Goal: Transaction & Acquisition: Download file/media

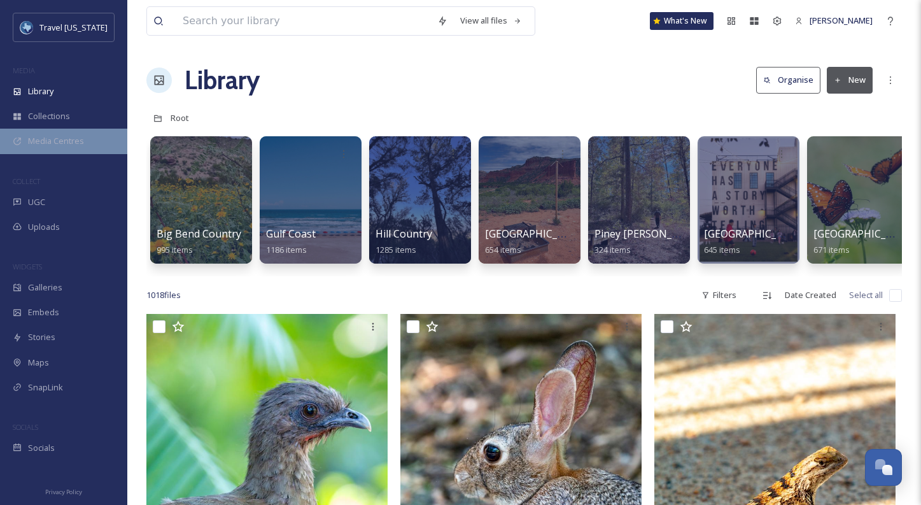
click at [48, 143] on span "Media Centres" at bounding box center [56, 141] width 56 height 12
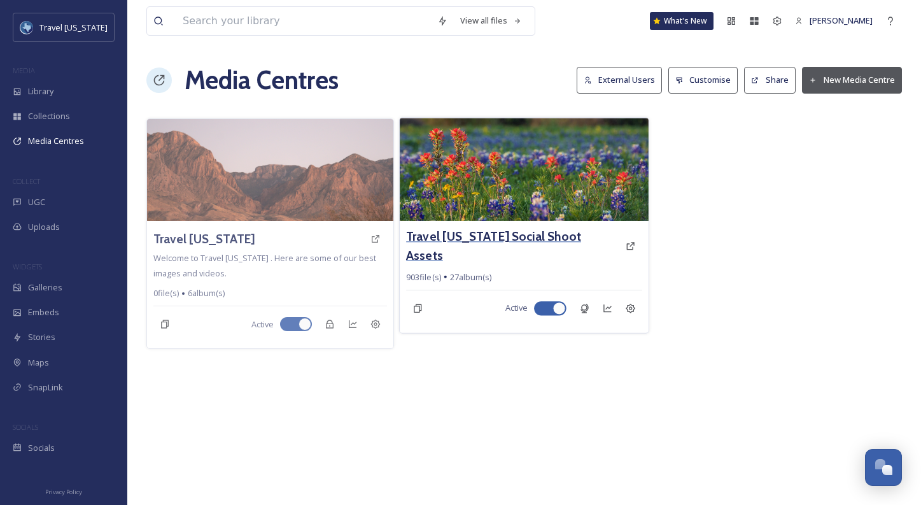
click at [460, 238] on h3 "Travel [US_STATE] Social Shoot Assets" at bounding box center [512, 245] width 213 height 37
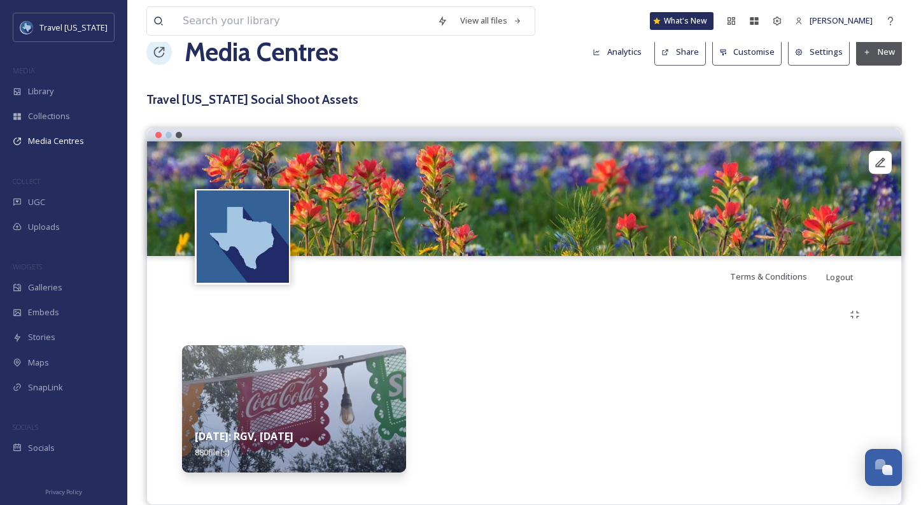
scroll to position [47, 0]
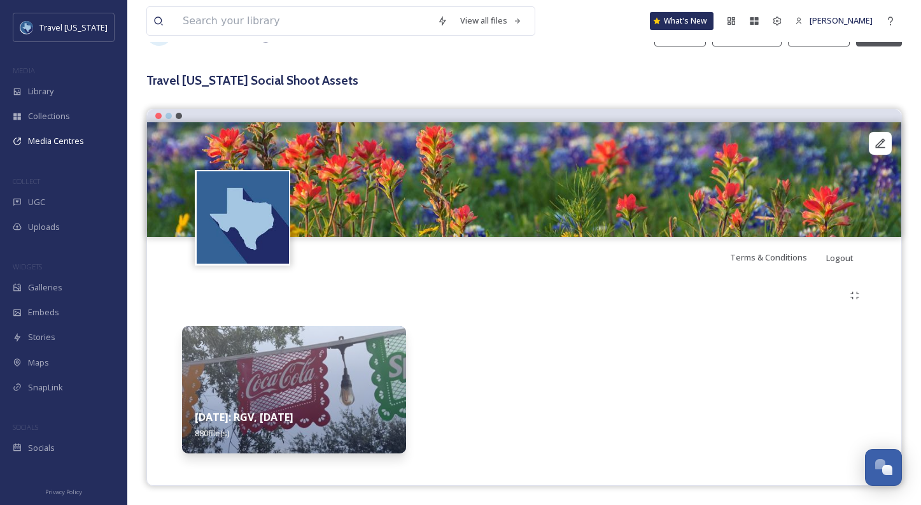
click at [294, 420] on strong "[DATE]: RGV, [DATE]" at bounding box center [244, 417] width 99 height 14
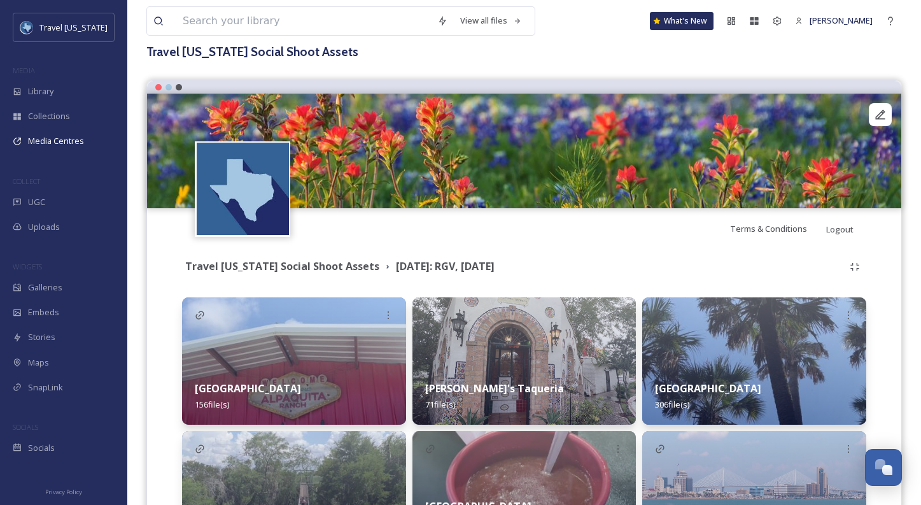
scroll to position [141, 0]
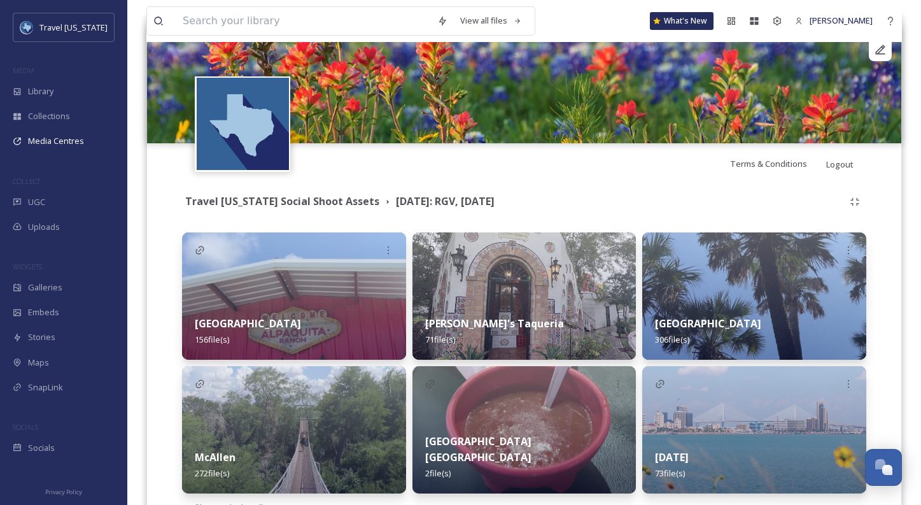
click at [259, 327] on strong "[GEOGRAPHIC_DATA]" at bounding box center [248, 323] width 106 height 14
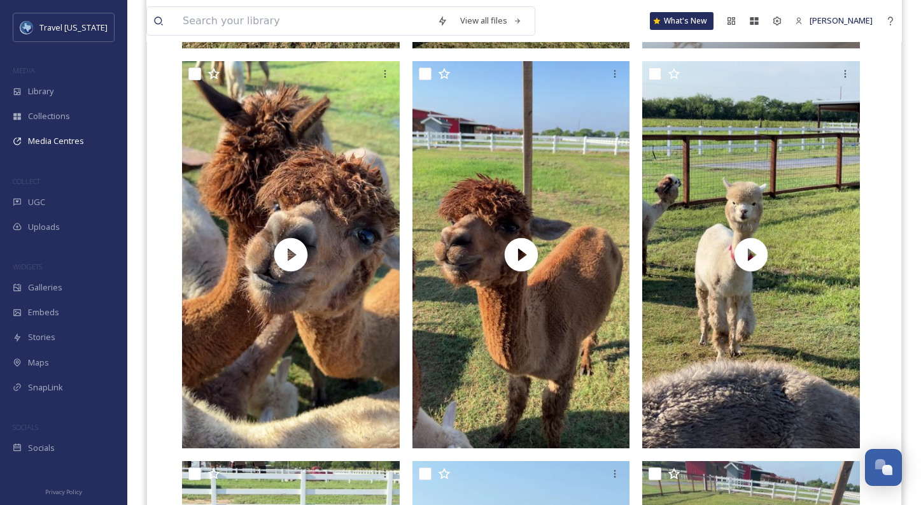
scroll to position [2606, 0]
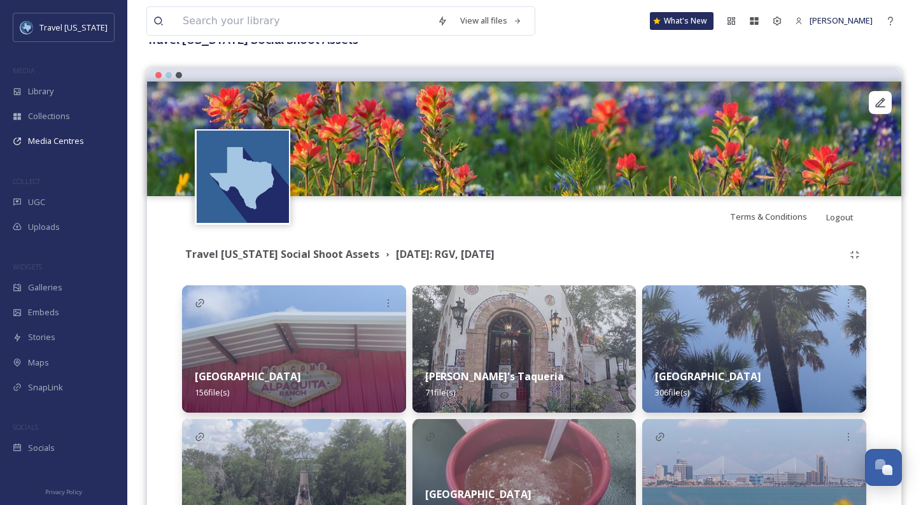
scroll to position [132, 0]
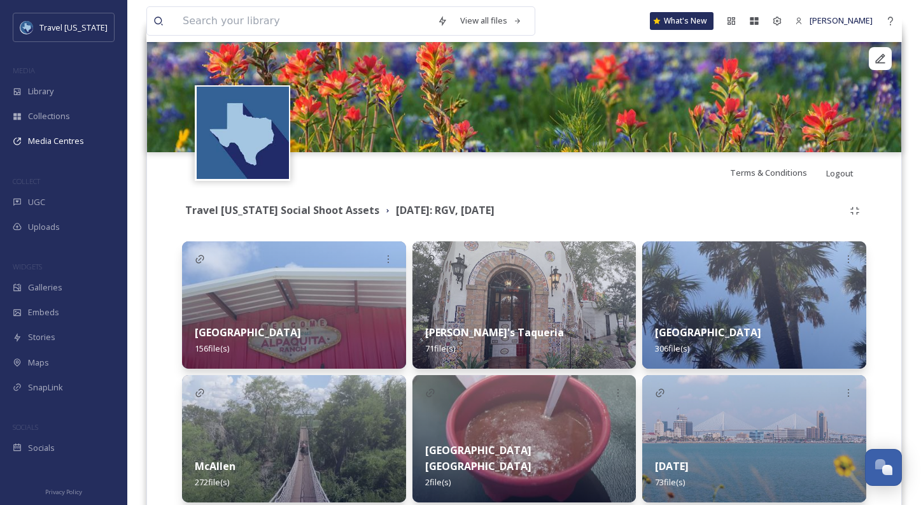
click at [682, 346] on span "306 file(s)" at bounding box center [672, 348] width 34 height 11
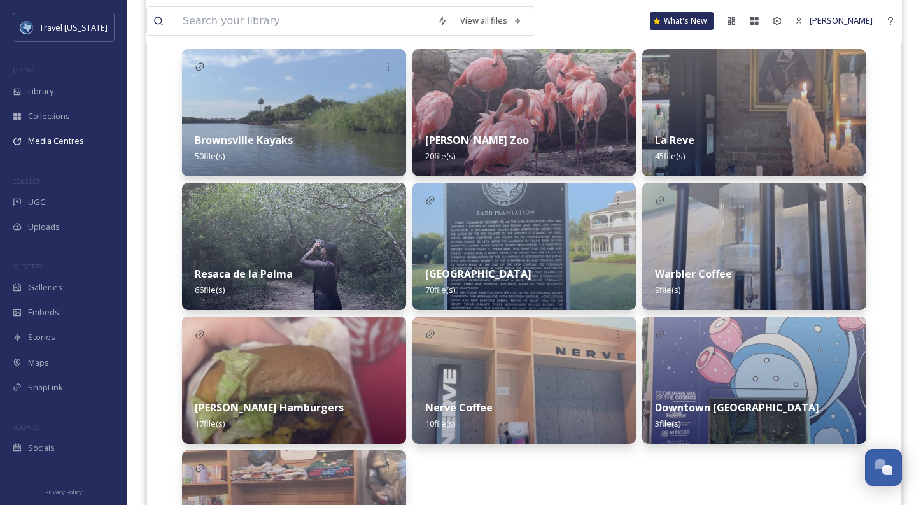
scroll to position [303, 0]
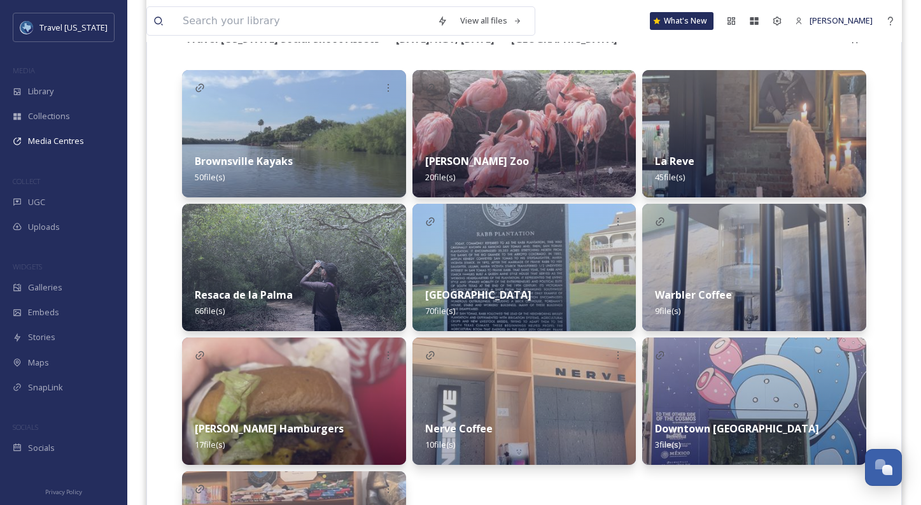
click at [306, 141] on div "Brownsville Kayaks 50 file(s)" at bounding box center [294, 169] width 224 height 57
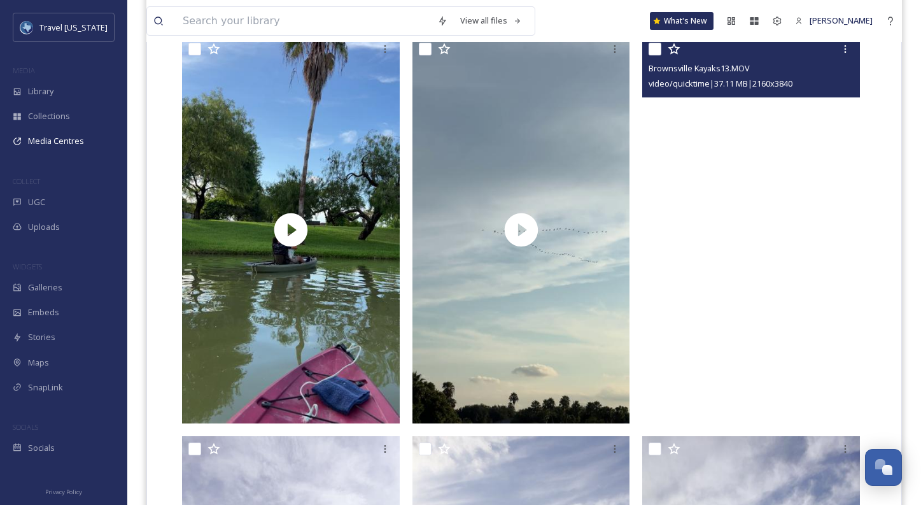
scroll to position [1941, 0]
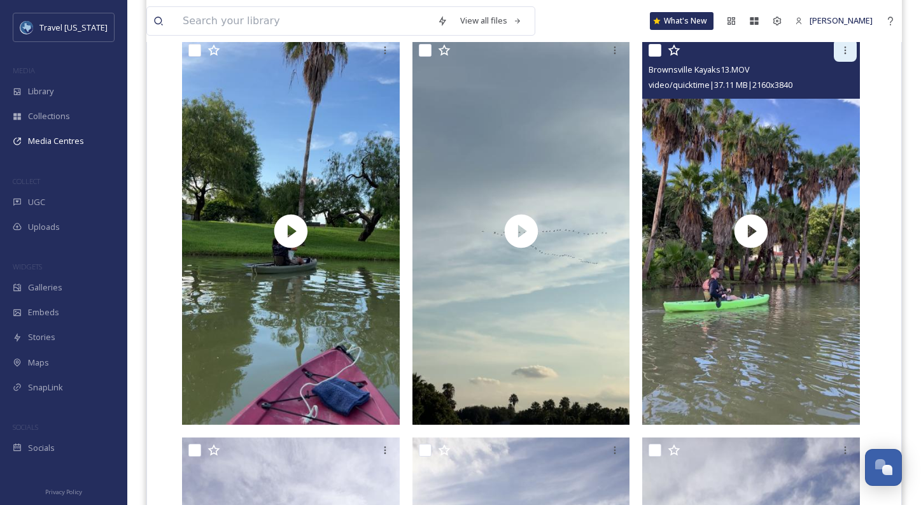
click at [844, 48] on icon at bounding box center [846, 50] width 10 height 10
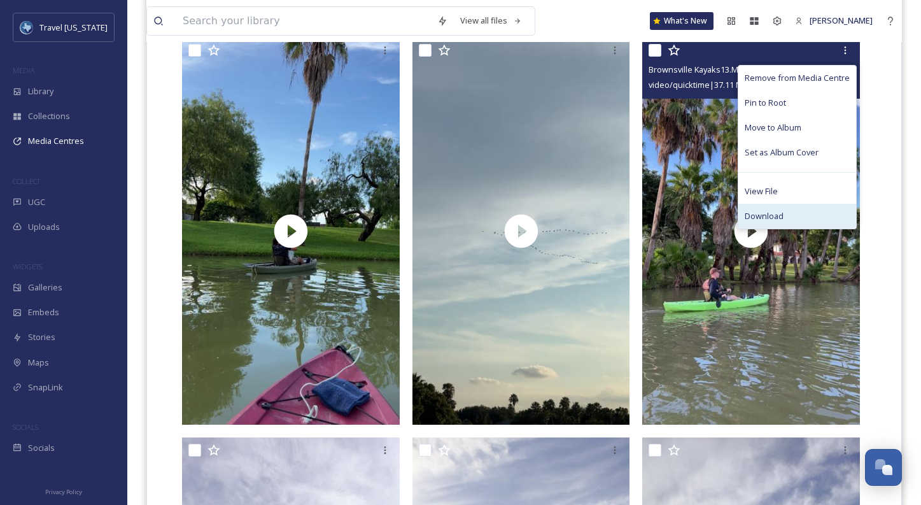
click at [795, 213] on div "Download" at bounding box center [798, 216] width 118 height 25
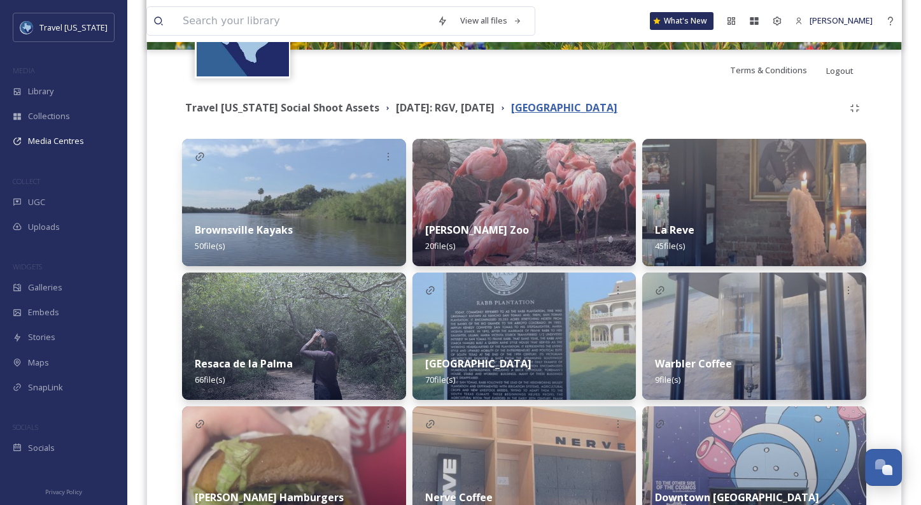
scroll to position [236, 0]
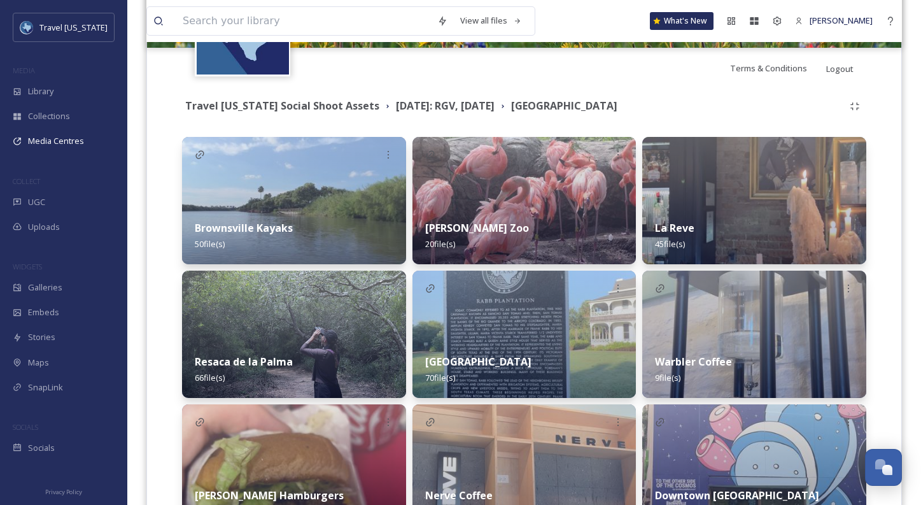
click at [278, 343] on div "Resaca de la Palma 66 file(s)" at bounding box center [294, 369] width 224 height 57
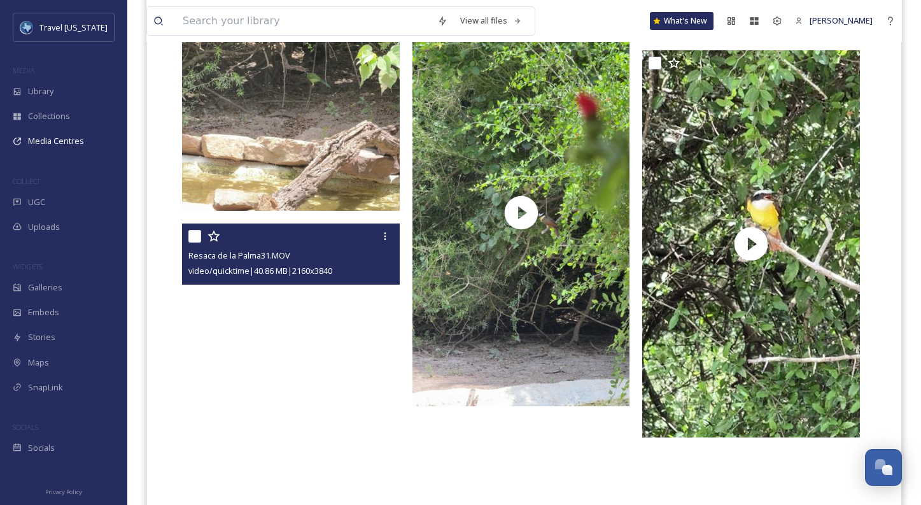
scroll to position [6884, 0]
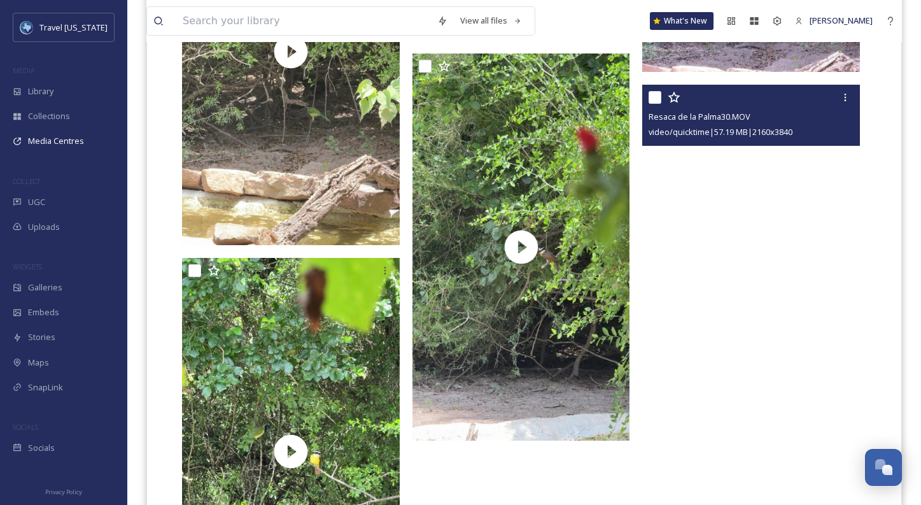
click at [747, 229] on video "Resaca de la Palma30.MOV" at bounding box center [751, 278] width 218 height 387
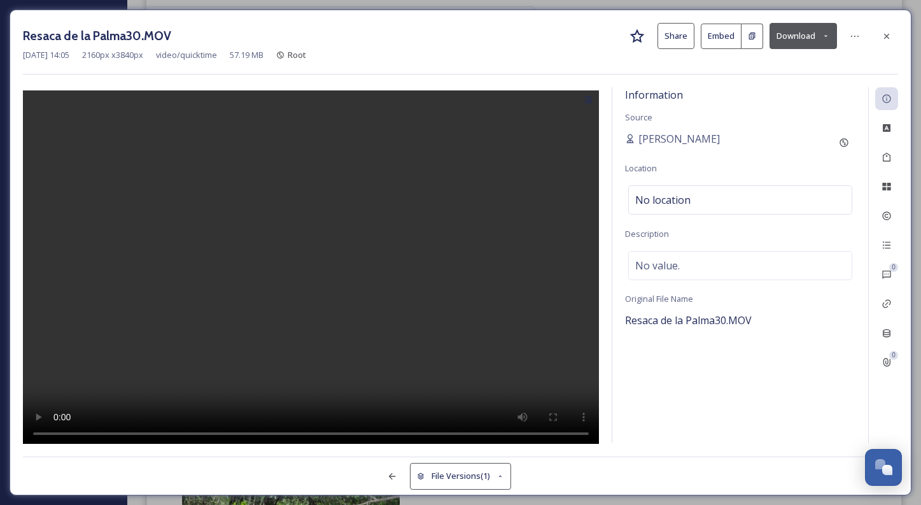
click at [814, 36] on button "Download" at bounding box center [803, 36] width 67 height 26
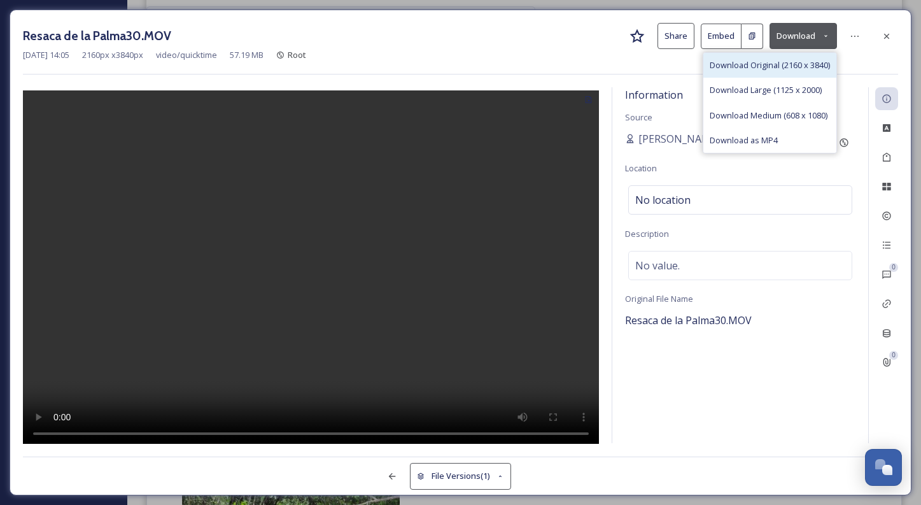
click at [792, 63] on span "Download Original (2160 x 3840)" at bounding box center [770, 65] width 120 height 12
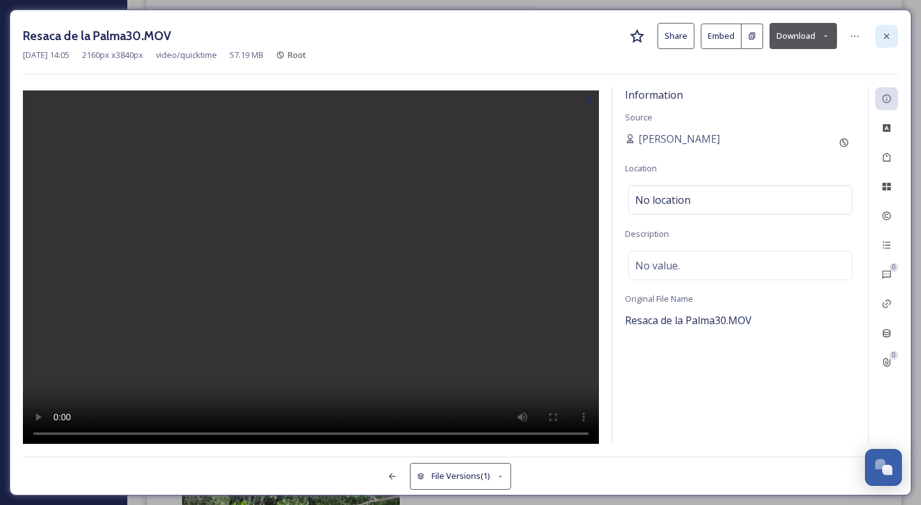
click at [893, 41] on div at bounding box center [887, 36] width 23 height 23
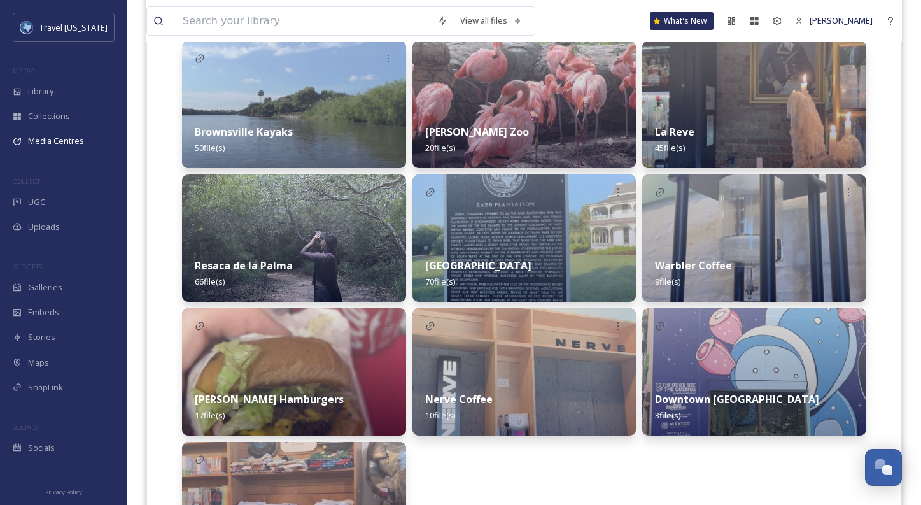
scroll to position [351, 0]
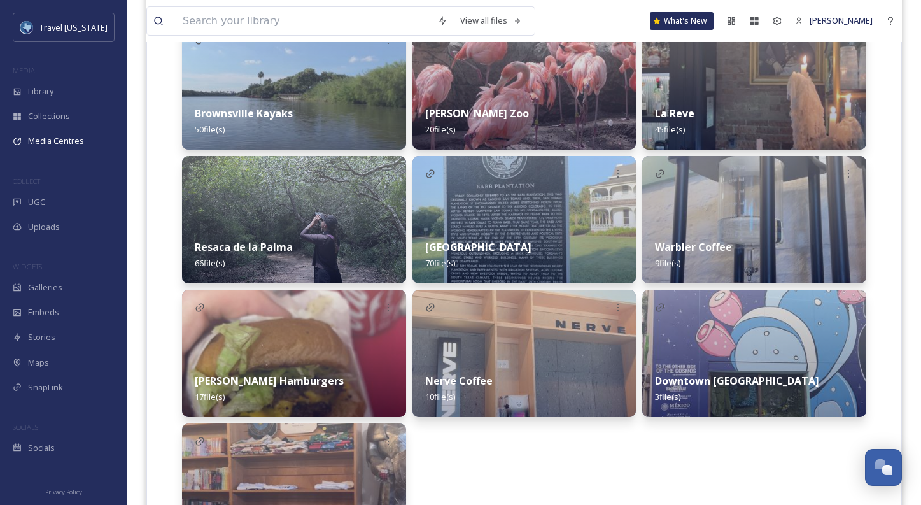
click at [515, 236] on div "Sabal Palm Sanctuary 70 file(s)" at bounding box center [525, 255] width 224 height 57
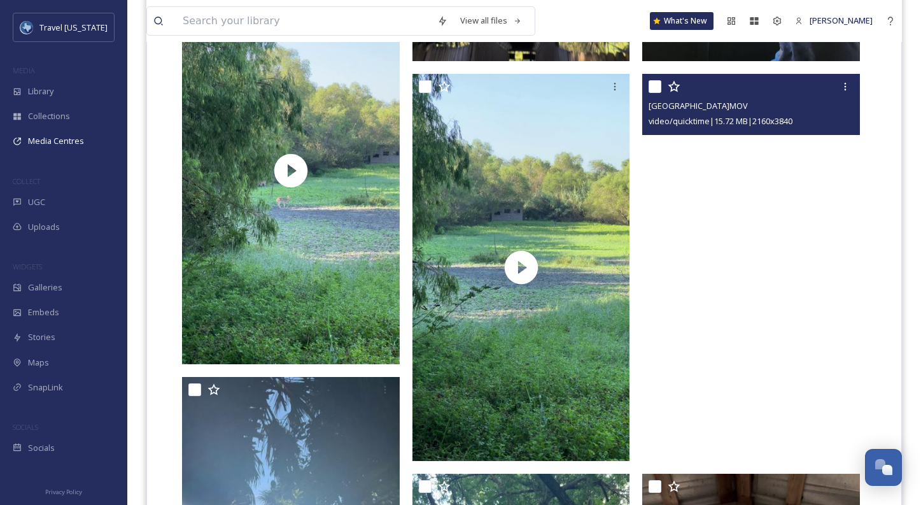
scroll to position [5394, 0]
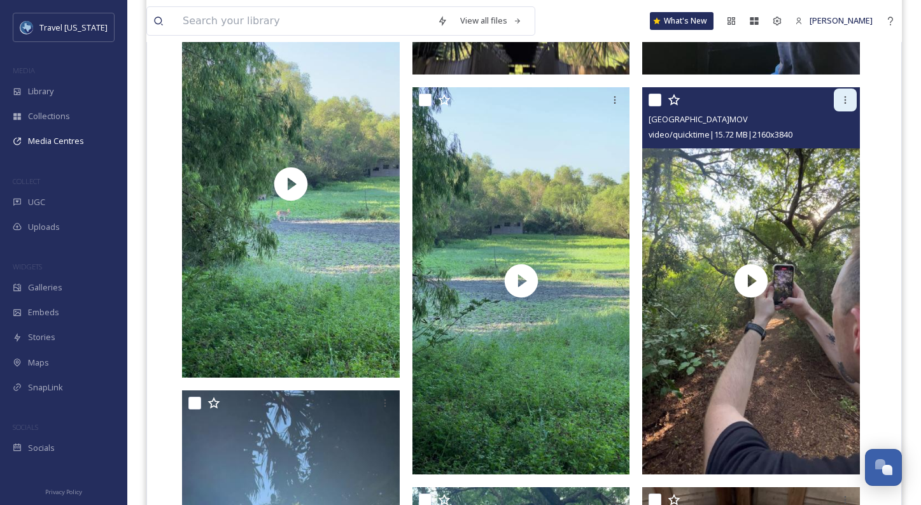
click at [841, 99] on icon at bounding box center [846, 100] width 10 height 10
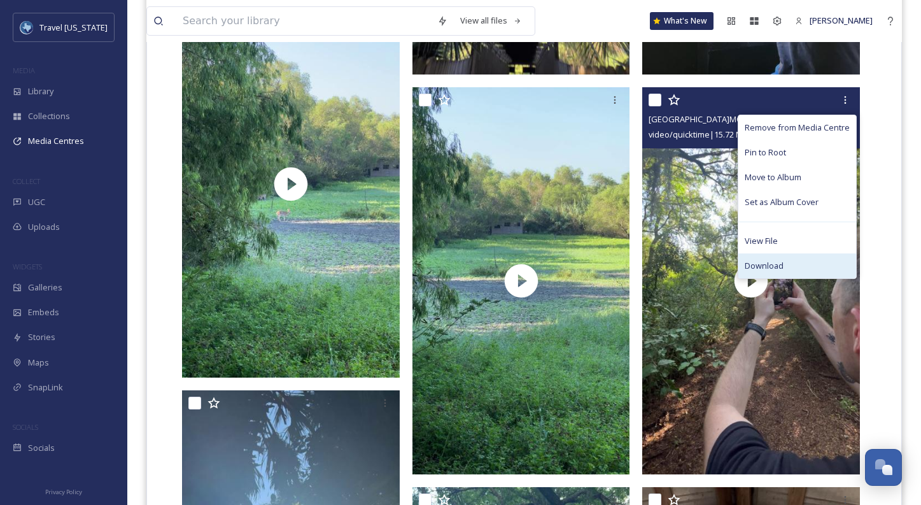
click at [784, 258] on div "Download" at bounding box center [798, 265] width 118 height 25
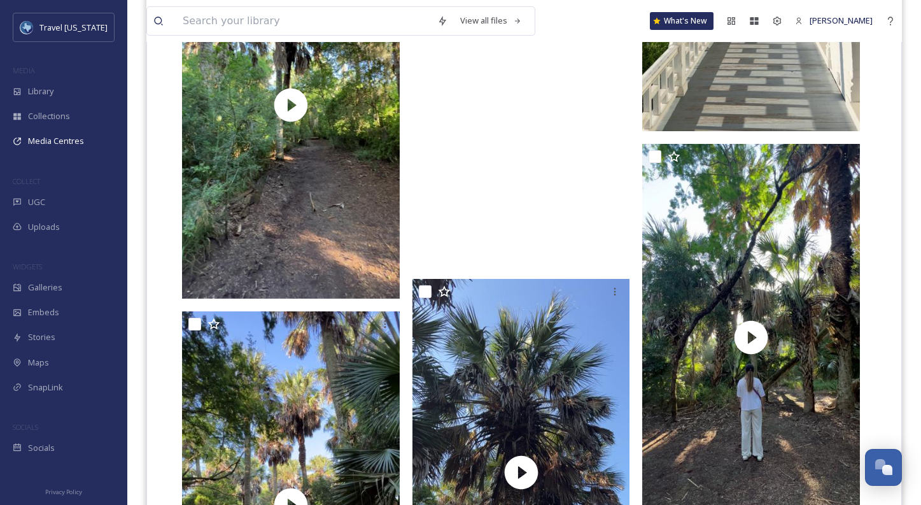
scroll to position [7253, 0]
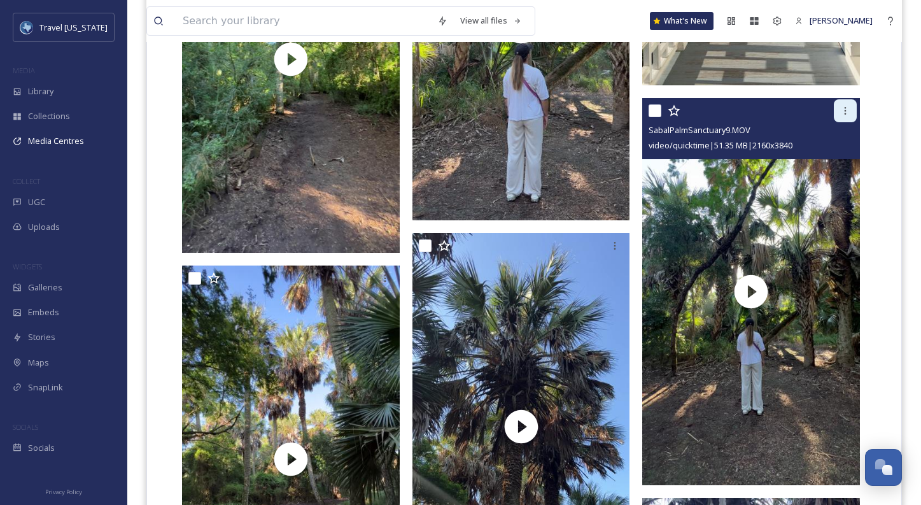
click at [845, 110] on icon at bounding box center [846, 111] width 10 height 10
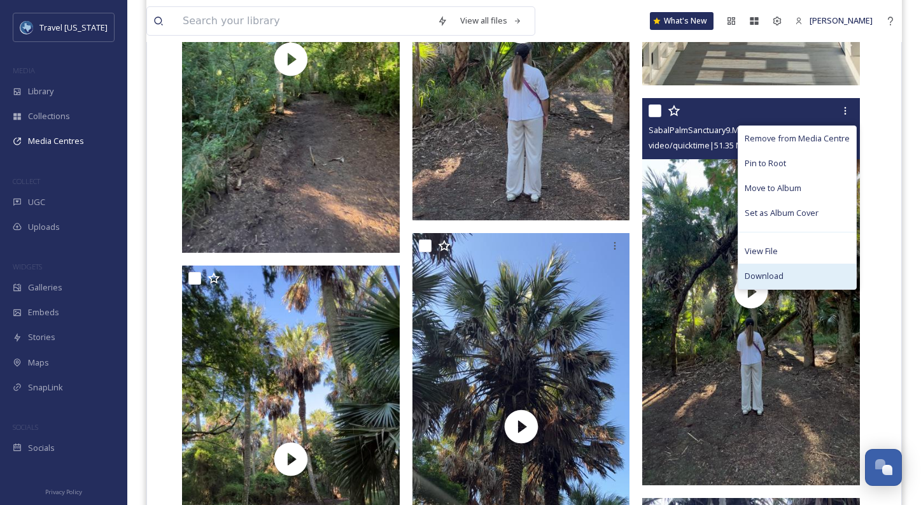
click at [779, 271] on span "Download" at bounding box center [764, 276] width 39 height 12
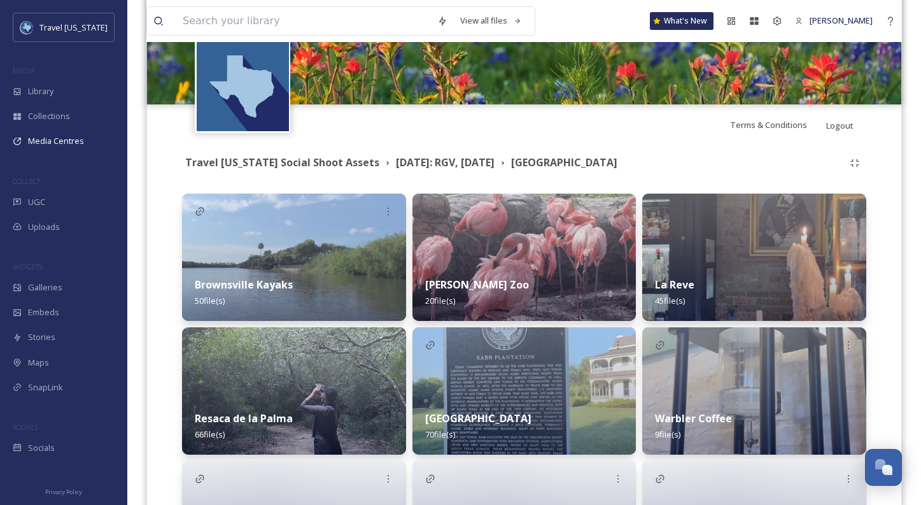
scroll to position [464, 0]
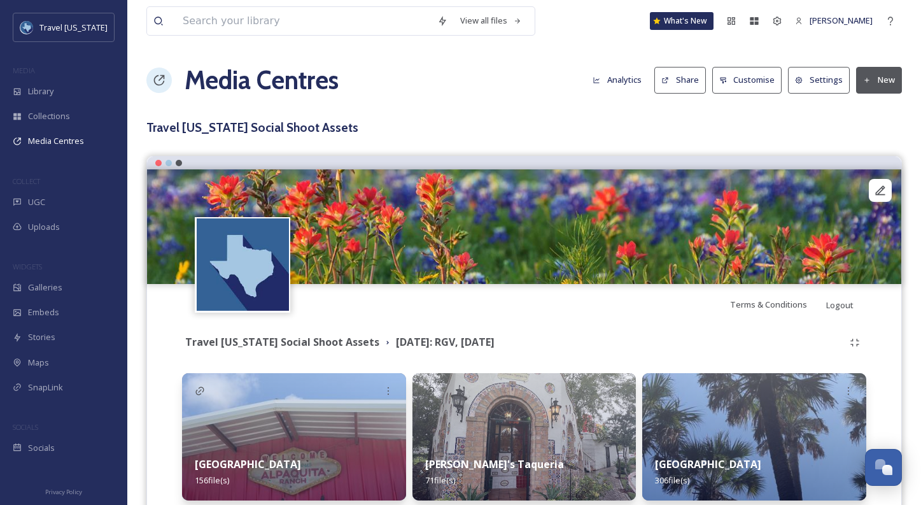
scroll to position [196, 0]
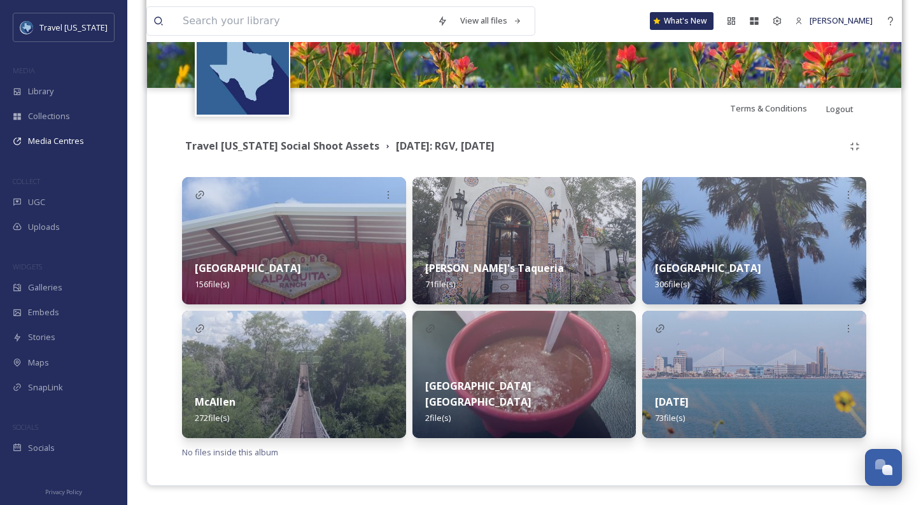
click at [280, 378] on img at bounding box center [294, 374] width 224 height 127
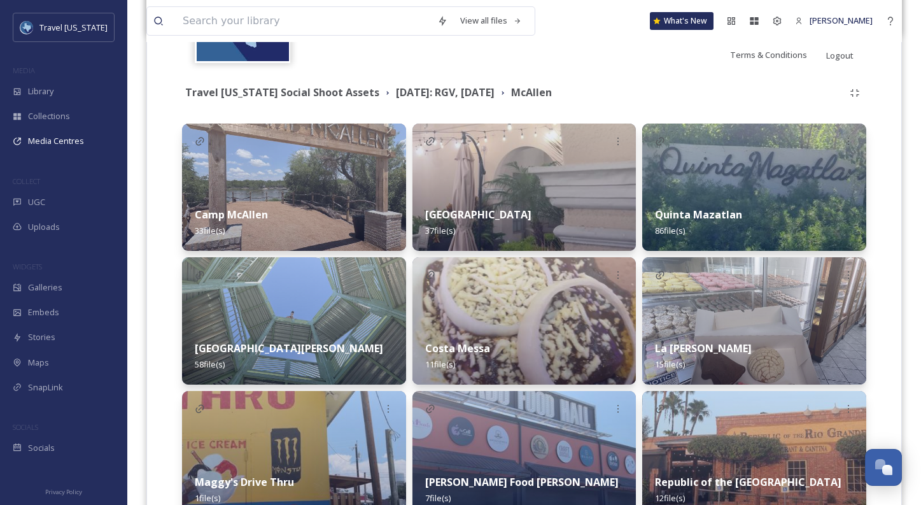
scroll to position [186, 0]
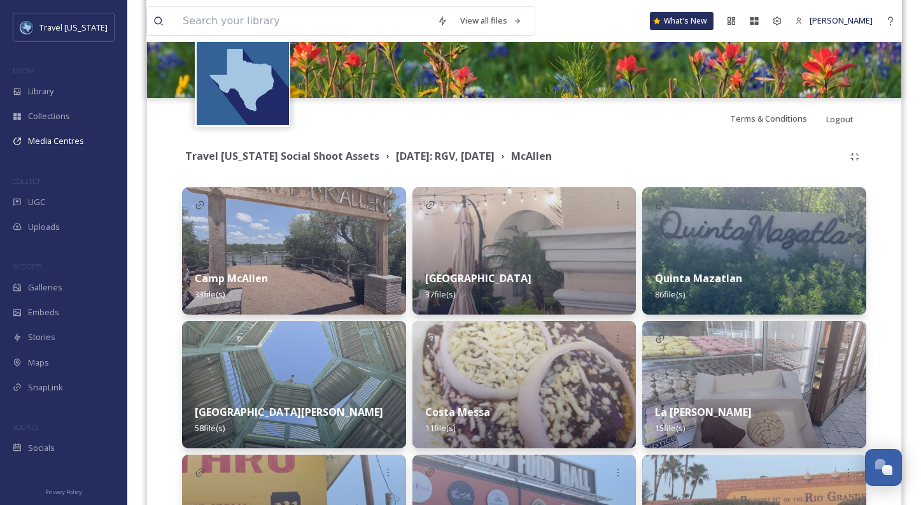
click at [735, 272] on strong "Quinta Mazatlan" at bounding box center [698, 278] width 87 height 14
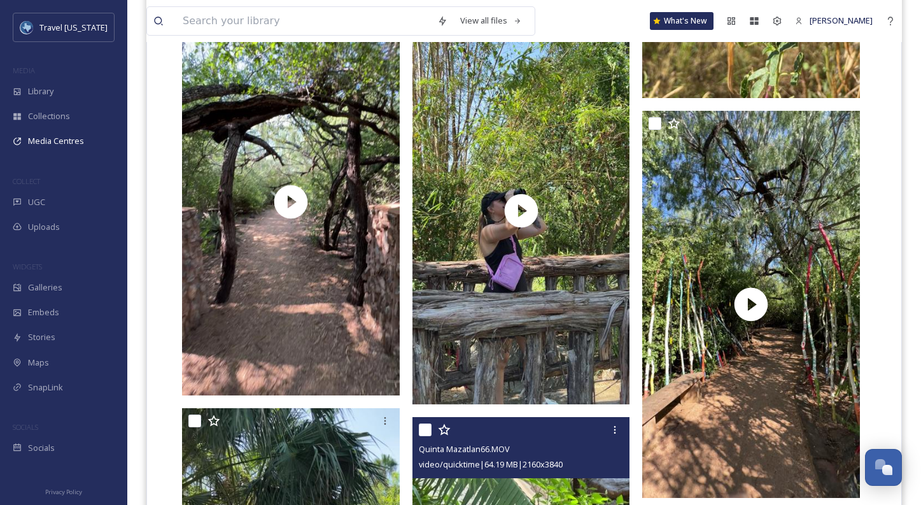
scroll to position [9525, 0]
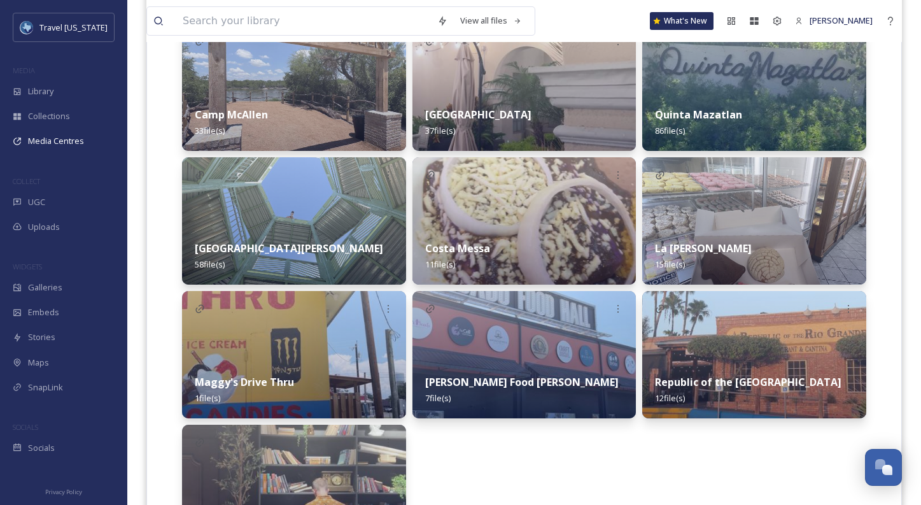
scroll to position [346, 0]
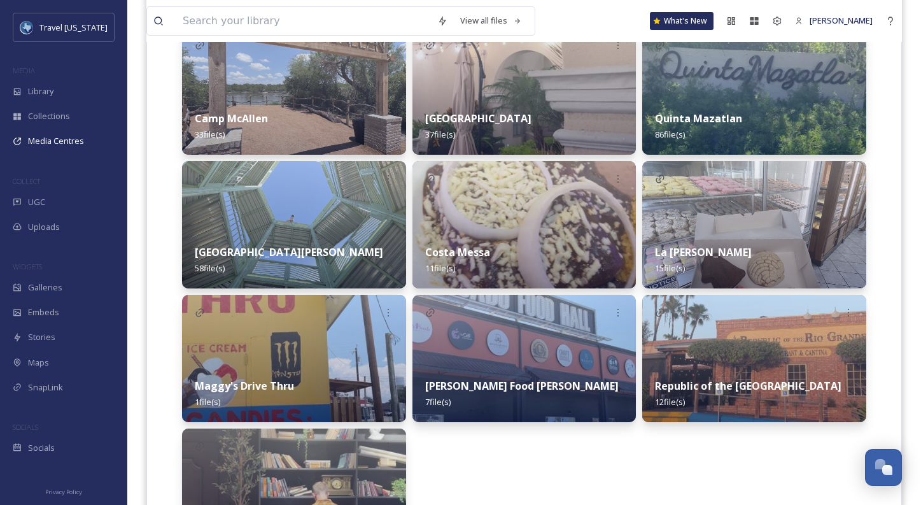
click at [298, 250] on strong "[GEOGRAPHIC_DATA][PERSON_NAME]" at bounding box center [289, 252] width 188 height 14
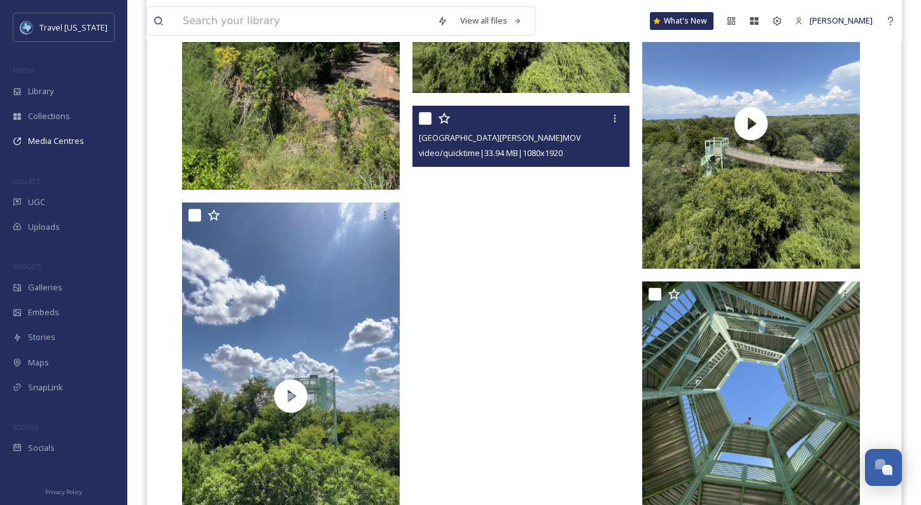
scroll to position [1389, 0]
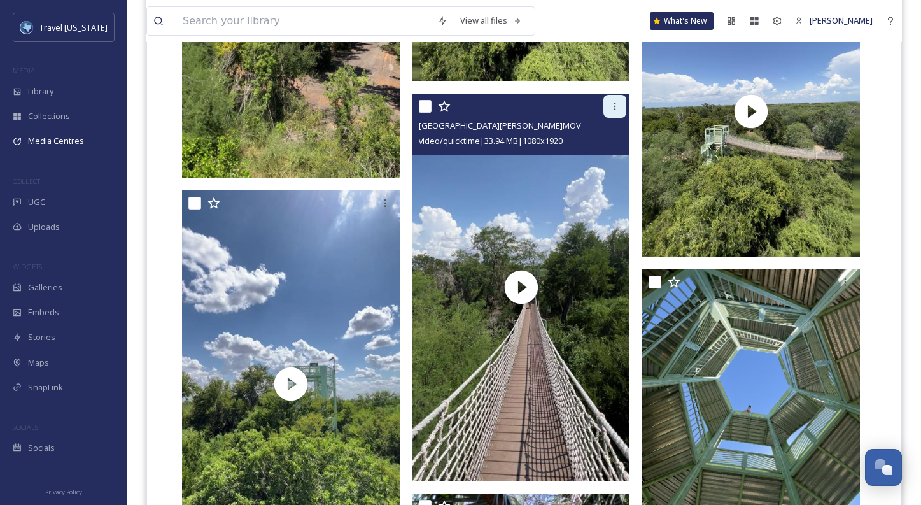
click at [615, 110] on icon at bounding box center [615, 107] width 2 height 8
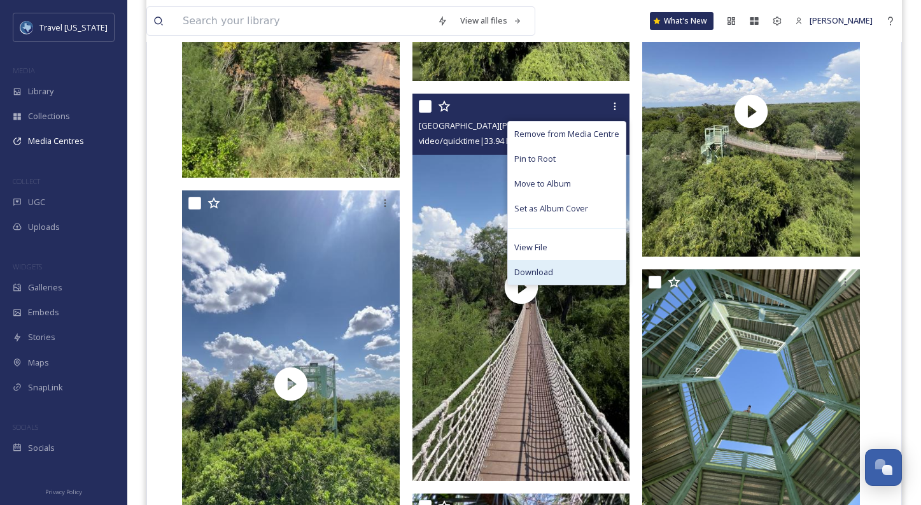
click at [582, 269] on div "Download" at bounding box center [567, 272] width 118 height 25
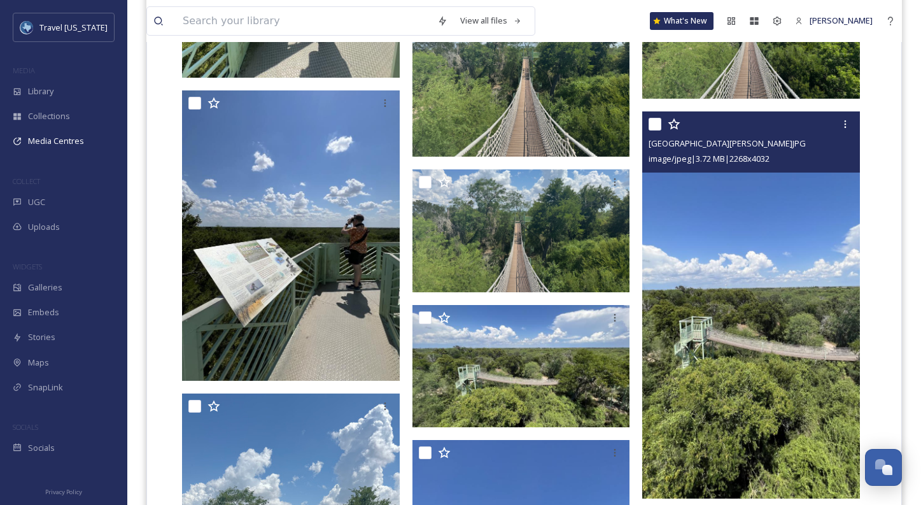
scroll to position [2899, 0]
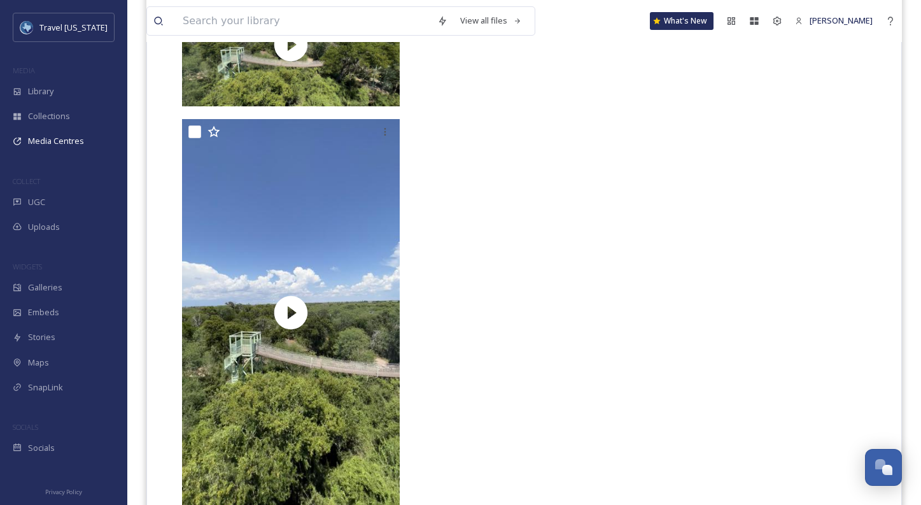
scroll to position [7147, 0]
